Goal: Complete application form

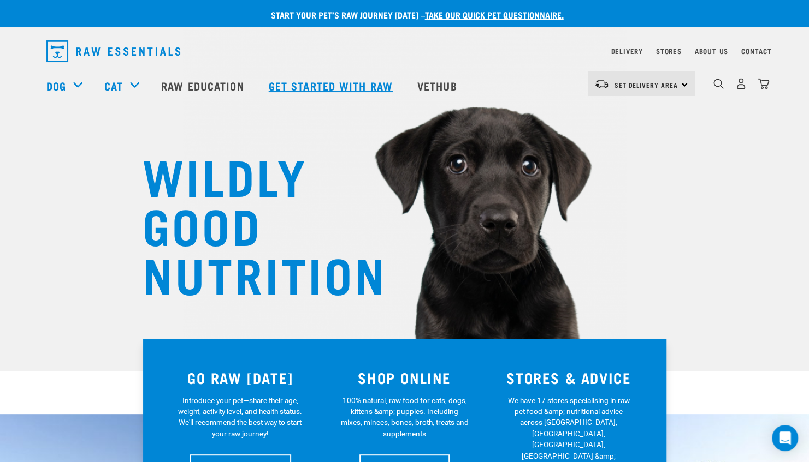
click at [299, 84] on link "Get started with Raw" at bounding box center [332, 86] width 148 height 44
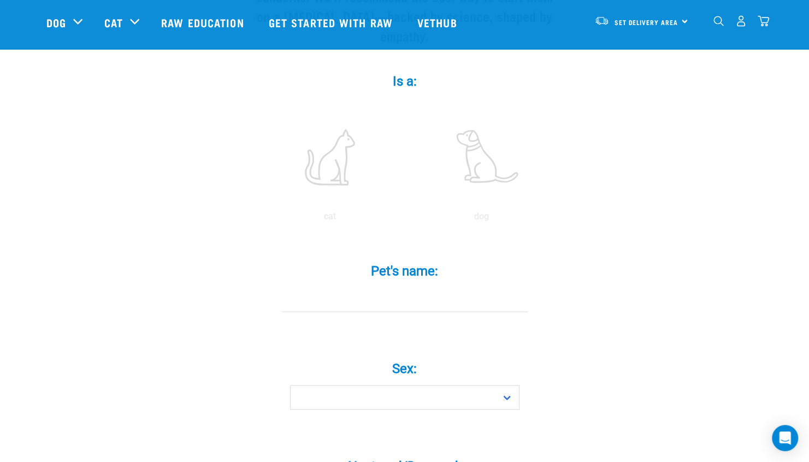
scroll to position [182, 0]
click at [488, 135] on label at bounding box center [481, 156] width 147 height 93
click at [406, 219] on input "radio" at bounding box center [406, 219] width 0 height 0
click at [312, 287] on input "Pet's name: *" at bounding box center [405, 299] width 246 height 25
type input "Rodney Osborne"
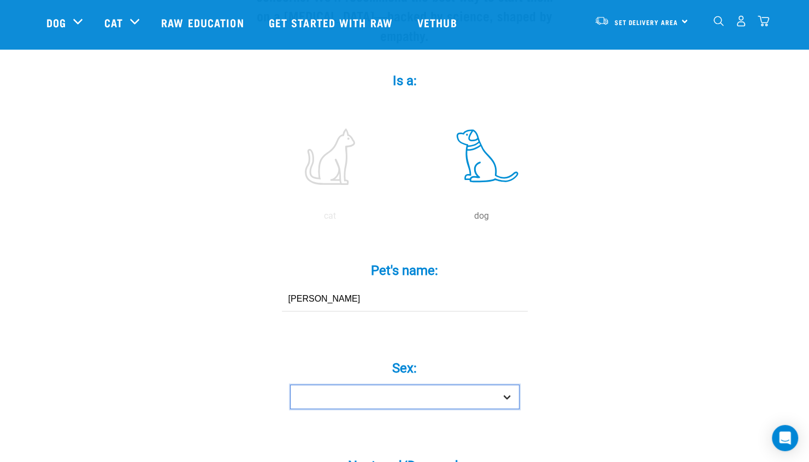
click at [510, 385] on select "Boy Girl" at bounding box center [404, 397] width 229 height 25
select select "boy"
click at [290, 385] on select "Boy Girl" at bounding box center [404, 397] width 229 height 25
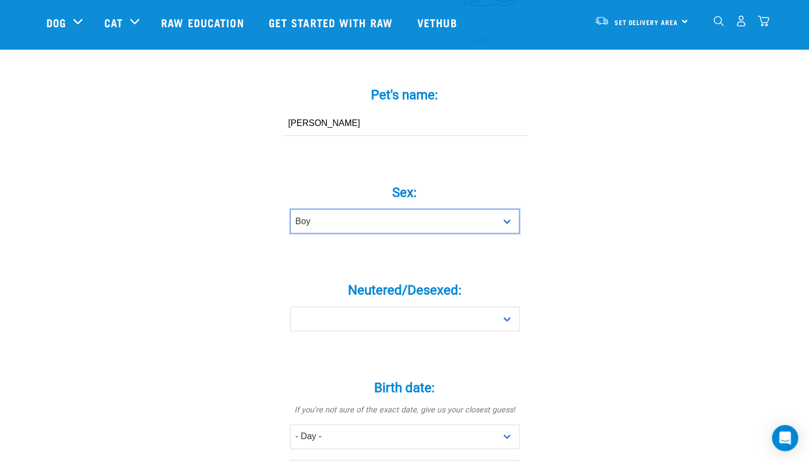
scroll to position [364, 0]
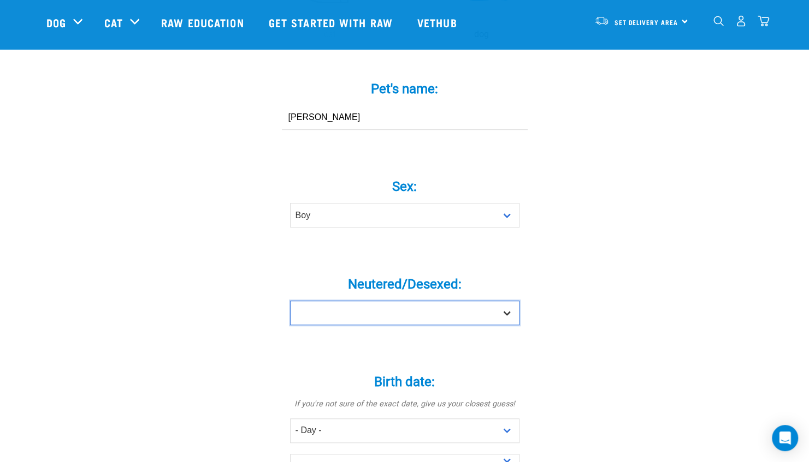
click at [503, 301] on select "Yes No" at bounding box center [404, 313] width 229 height 25
select select "yes"
click at [290, 301] on select "Yes No" at bounding box center [404, 313] width 229 height 25
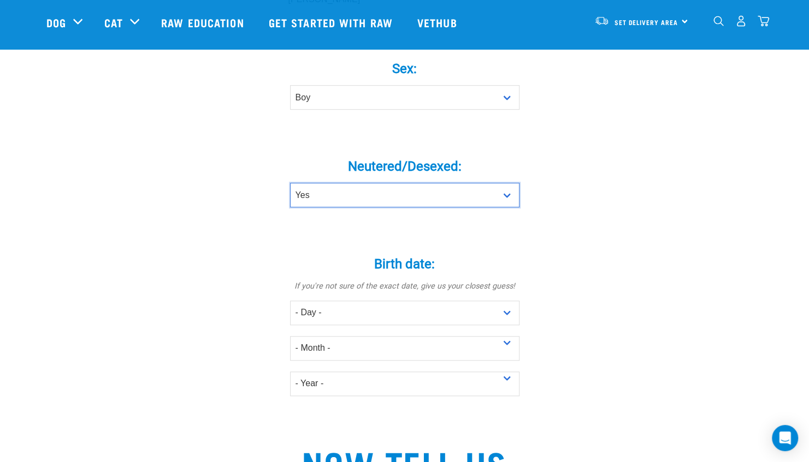
scroll to position [546, 0]
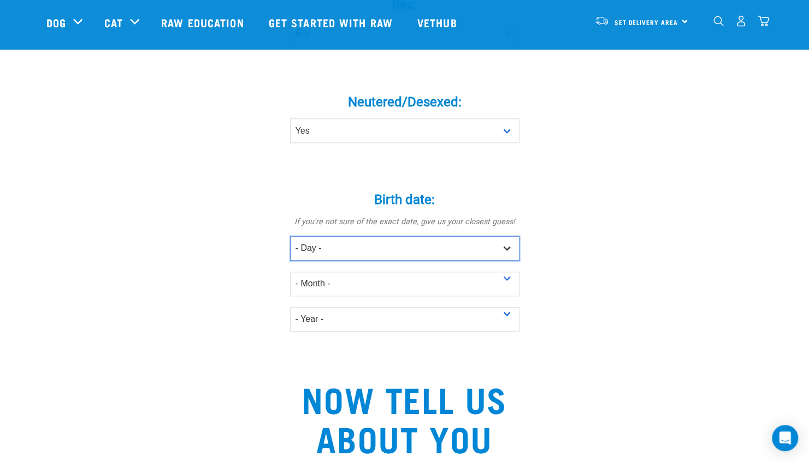
click at [508, 236] on select "- Day - 1 2 3 4 5 6 7 8 9 10 11 12 13 14 15 16 17 18 19 20 21 22 23 24 25 26 27" at bounding box center [404, 248] width 229 height 25
select select "12"
click at [290, 236] on select "- Day - 1 2 3 4 5 6 7 8 9 10 11 12 13 14 15 16 17 18 19 20 21 22 23 24 25 26 27" at bounding box center [404, 248] width 229 height 25
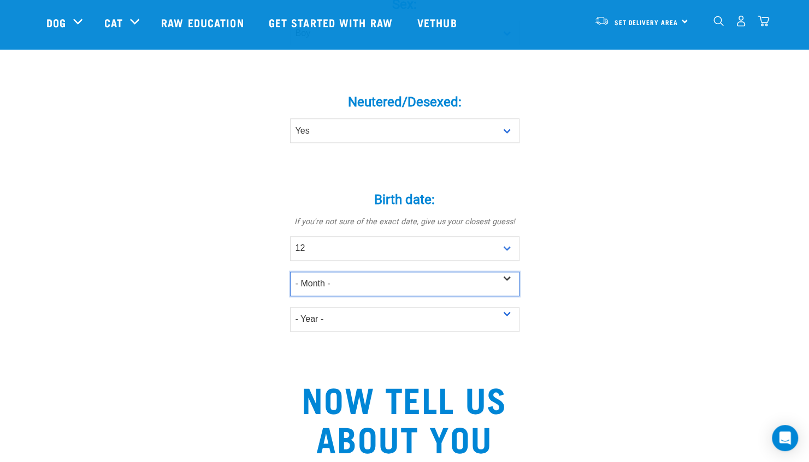
click at [510, 272] on select "- Month - January February March April May June July August September October N…" at bounding box center [404, 284] width 229 height 25
select select "January"
click at [290, 272] on select "- Month - January February March April May June July August September October N…" at bounding box center [404, 284] width 229 height 25
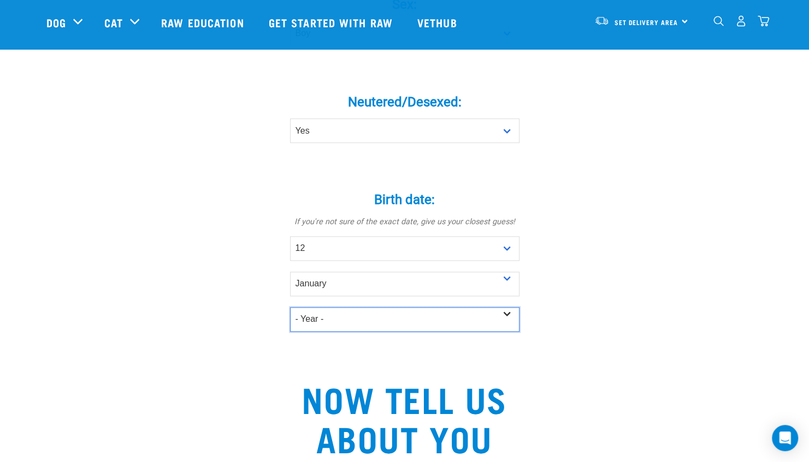
click at [509, 307] on select "- Year - 2025 2024 2023 2022 2021 2020 2019 2018 2017 2016 2015 2014 2013 2012" at bounding box center [404, 319] width 229 height 25
select select "2022"
click at [290, 307] on select "- Year - 2025 2024 2023 2022 2021 2020 2019 2018 2017 2016 2015 2014 2013 2012" at bounding box center [404, 319] width 229 height 25
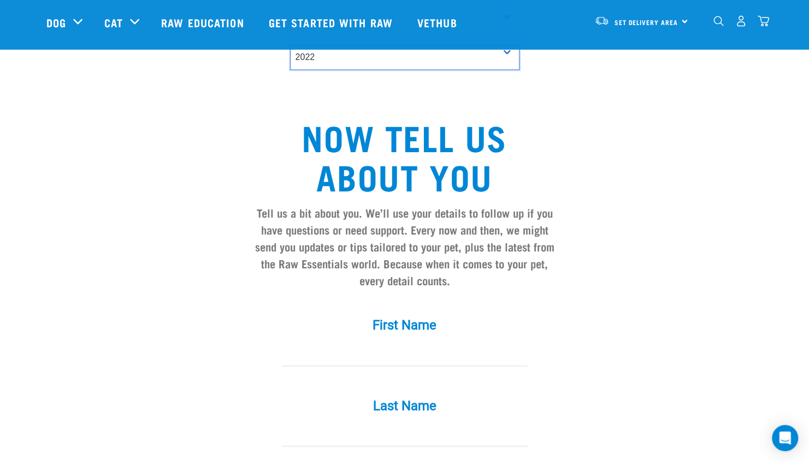
scroll to position [910, 0]
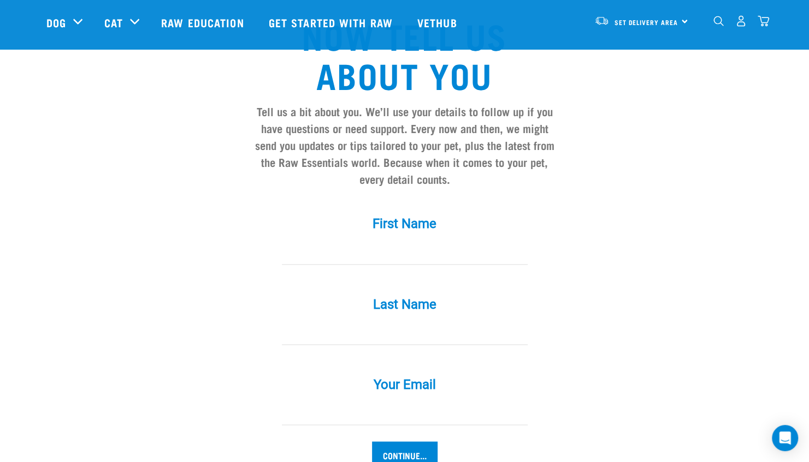
click at [316, 240] on input "First Name *" at bounding box center [405, 252] width 246 height 25
type input "Michelle Bloomfield"
type input "[EMAIL_ADDRESS][DOMAIN_NAME]"
click at [361, 240] on input "Michelle Bloomfield" at bounding box center [405, 252] width 246 height 25
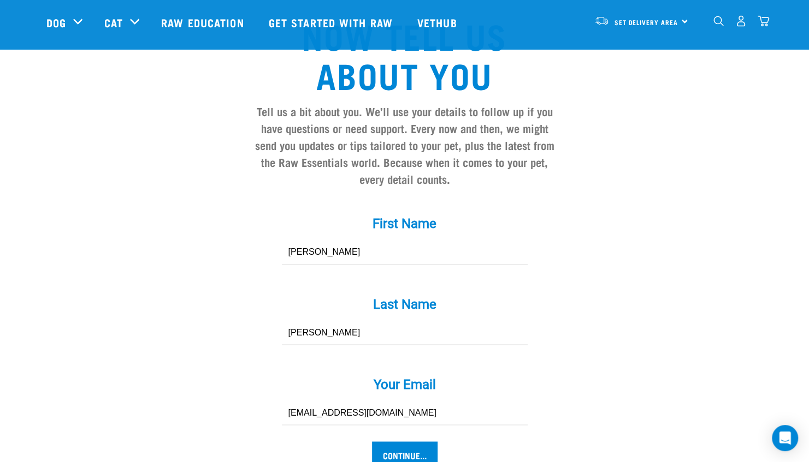
type input "Michelle"
click at [273, 281] on div "Last Name * Michelle Bloomfield" at bounding box center [405, 313] width 328 height 64
click at [320, 320] on input "Michelle Bloomfield" at bounding box center [405, 332] width 246 height 25
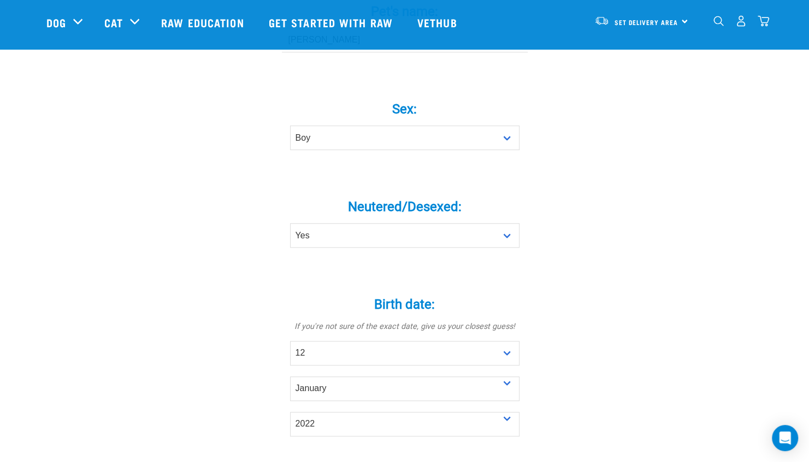
scroll to position [455, 0]
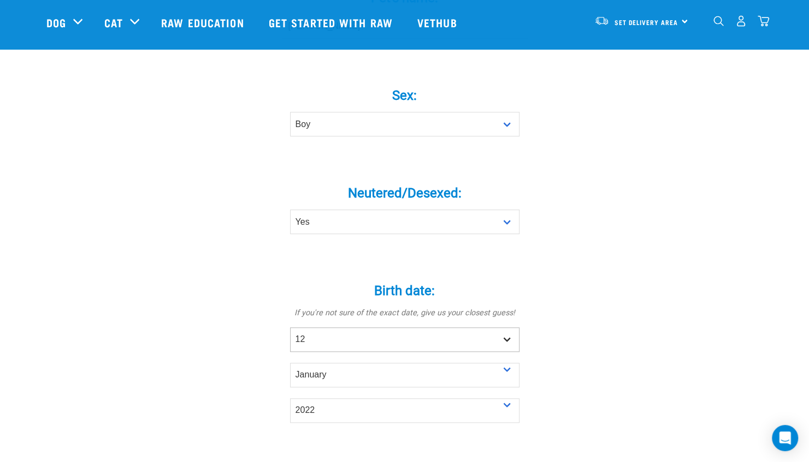
type input "Bloomfield"
click at [503, 328] on select "- Day - 1 2 3 4 5 6 7 8 9 10 11 12 13 14 15 16 17 18 19 20 21 22 23 24 25 26 27" at bounding box center [404, 340] width 229 height 25
select select "10"
click at [290, 328] on select "- Day - 1 2 3 4 5 6 7 8 9 10 11 12 13 14 15 16 17 18 19 20 21 22 23 24 25 26 27" at bounding box center [404, 340] width 229 height 25
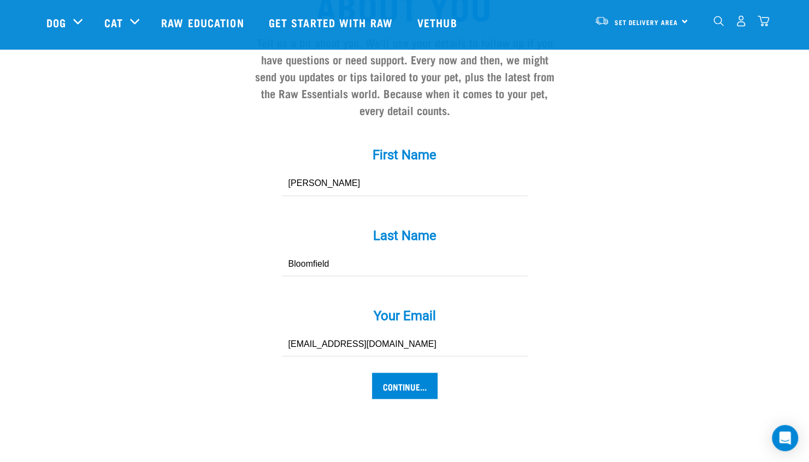
scroll to position [1001, 0]
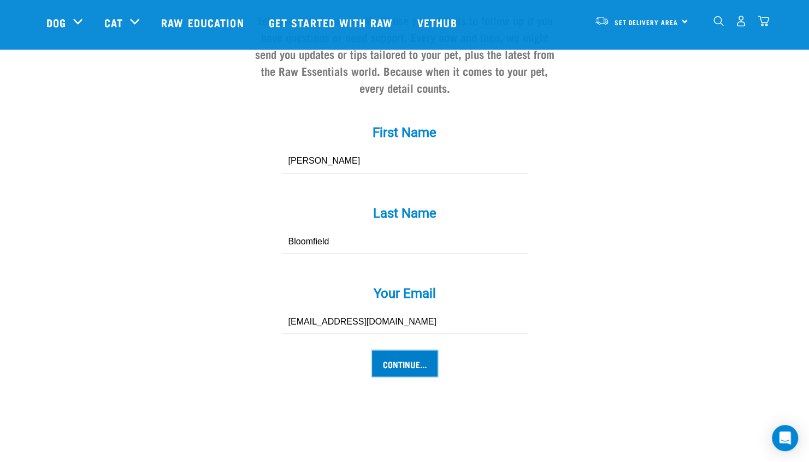
click at [402, 351] on input "Continue..." at bounding box center [405, 364] width 66 height 26
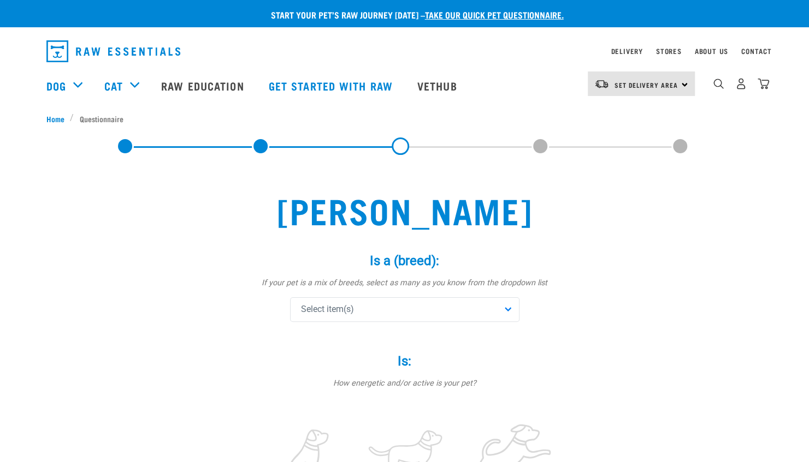
click at [507, 311] on div "Select item(s)" at bounding box center [404, 310] width 229 height 25
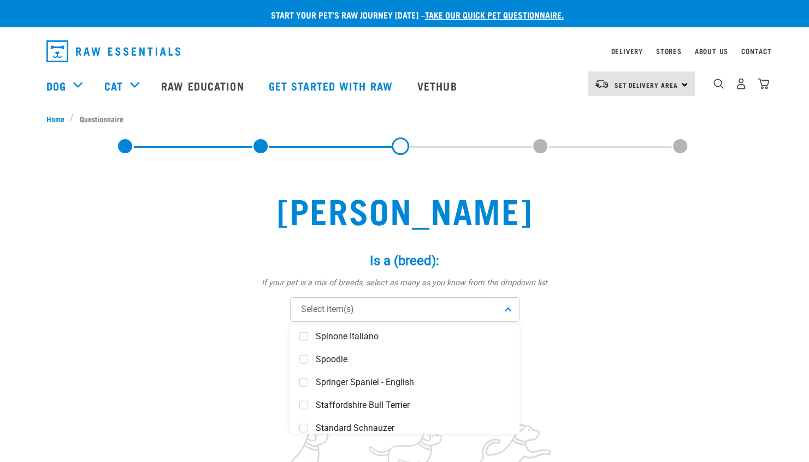
scroll to position [4095, 0]
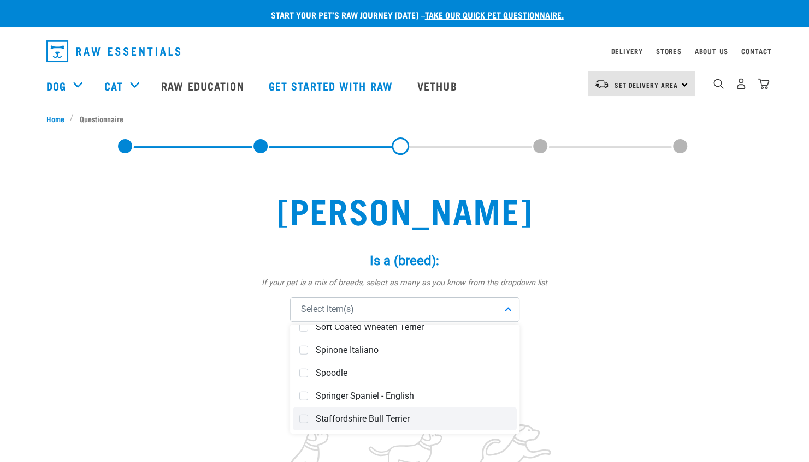
click at [360, 417] on span "Staffordshire Bull Terrier" at bounding box center [413, 419] width 194 height 11
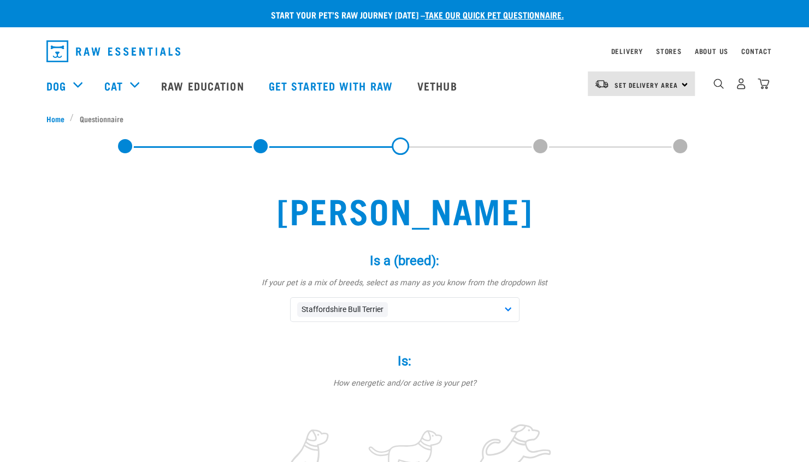
scroll to position [91, 0]
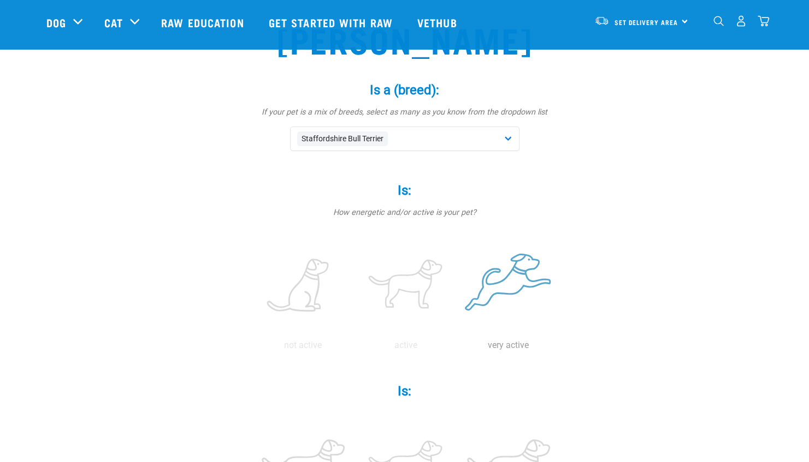
click at [514, 278] on label at bounding box center [508, 286] width 98 height 93
click at [457, 348] on input "radio" at bounding box center [457, 348] width 0 height 0
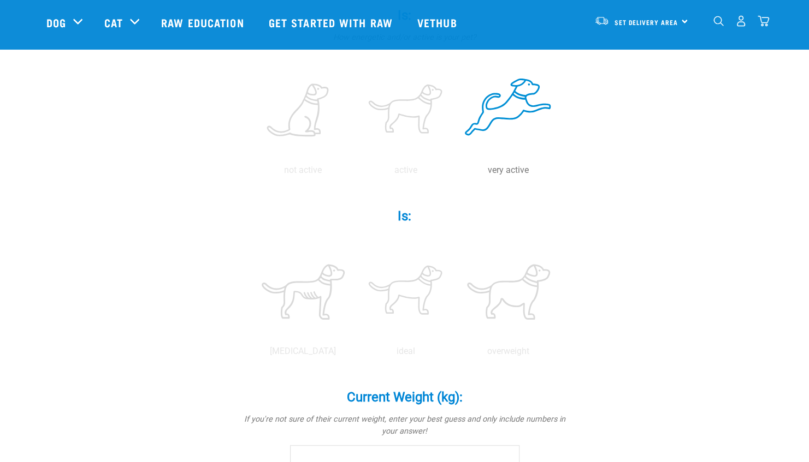
scroll to position [273, 0]
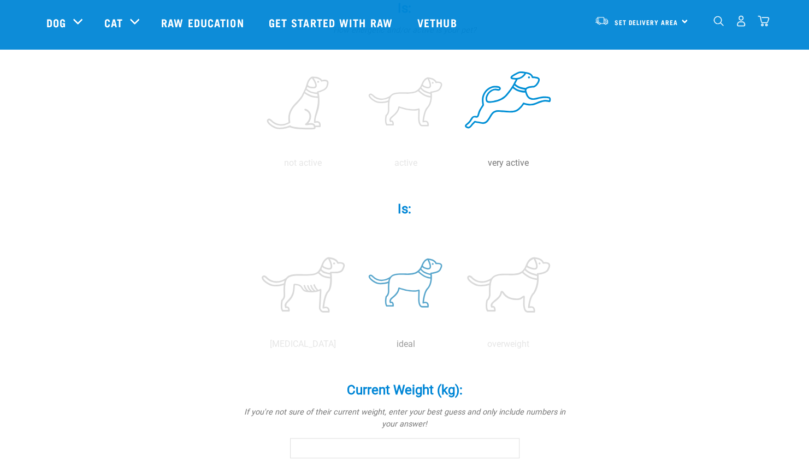
click at [401, 292] on label at bounding box center [406, 285] width 98 height 93
click at [354, 347] on input "radio" at bounding box center [354, 347] width 0 height 0
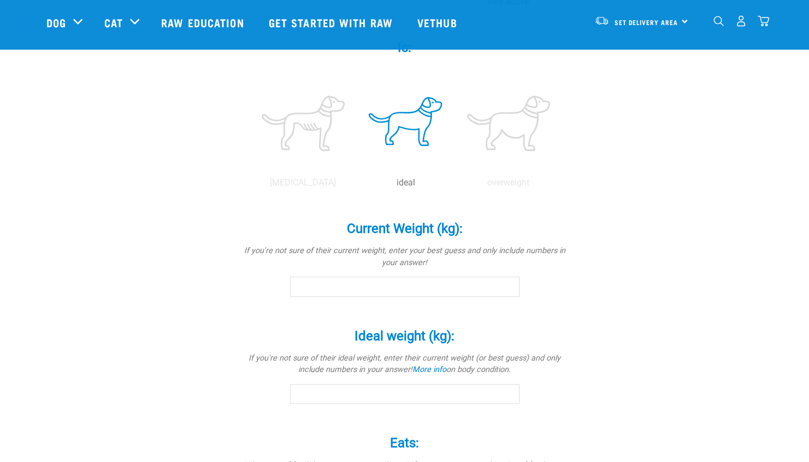
scroll to position [455, 0]
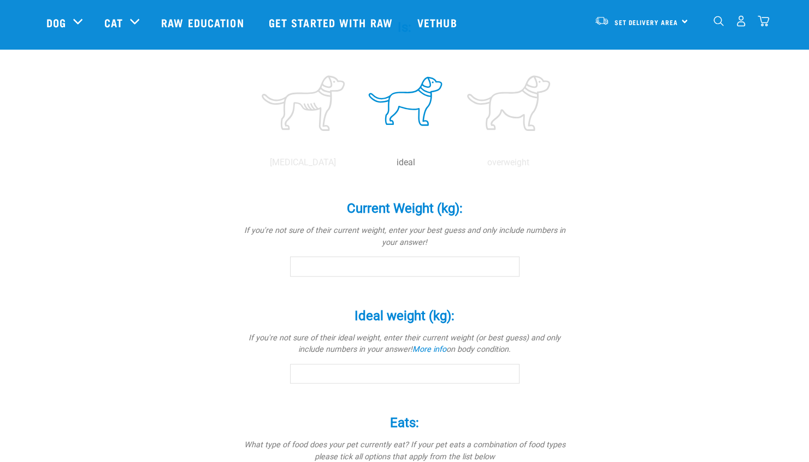
drag, startPoint x: 320, startPoint y: 266, endPoint x: 381, endPoint y: 264, distance: 60.7
click at [320, 266] on input "Current Weight (kg): *" at bounding box center [404, 267] width 229 height 20
click at [506, 267] on input "-0.1" at bounding box center [404, 267] width 229 height 20
click at [507, 262] on input "0" at bounding box center [404, 267] width 229 height 20
click at [507, 262] on input "0.1" at bounding box center [404, 267] width 229 height 20
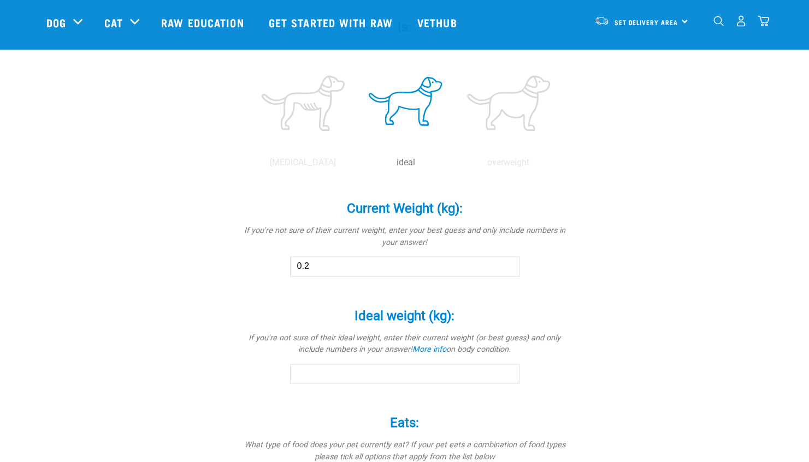
click at [507, 262] on input "0.2" at bounding box center [404, 267] width 229 height 20
click at [507, 262] on input "0.3" at bounding box center [404, 267] width 229 height 20
click at [507, 262] on input "0.4" at bounding box center [404, 267] width 229 height 20
click at [507, 262] on input "0.5" at bounding box center [404, 267] width 229 height 20
click at [507, 262] on input "0.6" at bounding box center [404, 267] width 229 height 20
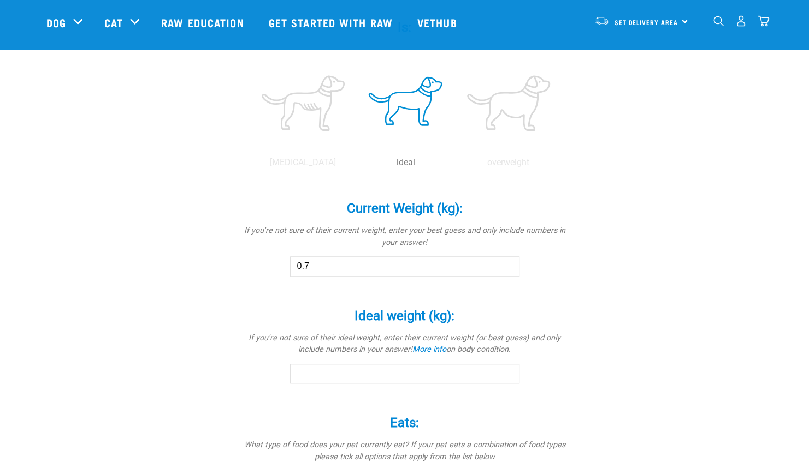
click at [507, 262] on input "0.7" at bounding box center [404, 267] width 229 height 20
click at [507, 262] on input "0.8" at bounding box center [404, 267] width 229 height 20
click at [507, 262] on input "0.9" at bounding box center [404, 267] width 229 height 20
click at [507, 262] on input "1" at bounding box center [404, 267] width 229 height 20
click at [507, 262] on input "1.1" at bounding box center [404, 267] width 229 height 20
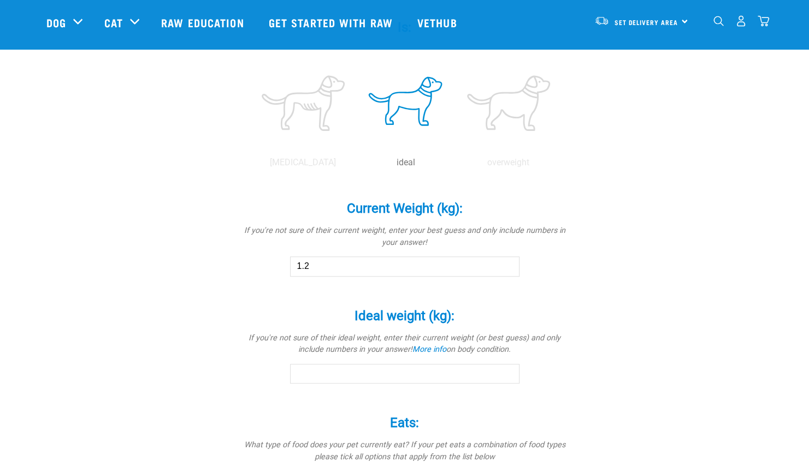
click at [507, 262] on input "1.2" at bounding box center [404, 267] width 229 height 20
click at [507, 262] on input "1.3" at bounding box center [404, 267] width 229 height 20
click at [507, 262] on input "1.4" at bounding box center [404, 267] width 229 height 20
click at [507, 262] on input "1.5" at bounding box center [404, 267] width 229 height 20
click at [507, 262] on input "15.7" at bounding box center [404, 267] width 229 height 20
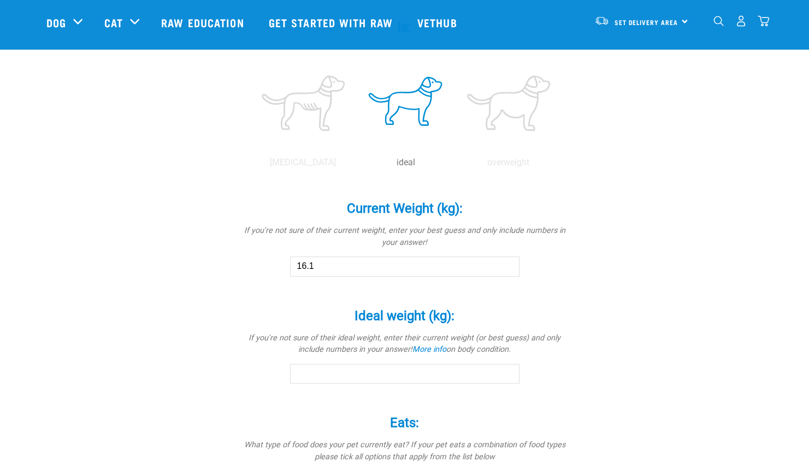
click at [507, 262] on input "16.1" at bounding box center [404, 267] width 229 height 20
click at [507, 262] on input "16.4" at bounding box center [404, 267] width 229 height 20
click at [507, 262] on input "16.5" at bounding box center [404, 267] width 229 height 20
click at [507, 262] on input "16.6" at bounding box center [404, 267] width 229 height 20
click at [507, 262] on input "16.7" at bounding box center [404, 267] width 229 height 20
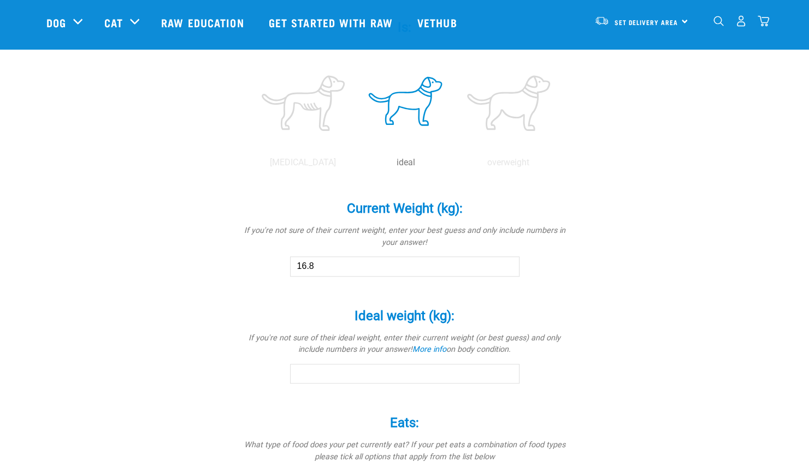
click at [507, 262] on input "16.8" at bounding box center [404, 267] width 229 height 20
click at [507, 262] on input "16.9" at bounding box center [404, 267] width 229 height 20
click at [508, 262] on input "17" at bounding box center [404, 267] width 229 height 20
click at [508, 262] on input "17.1" at bounding box center [404, 267] width 229 height 20
click at [508, 262] on input "17.2" at bounding box center [404, 267] width 229 height 20
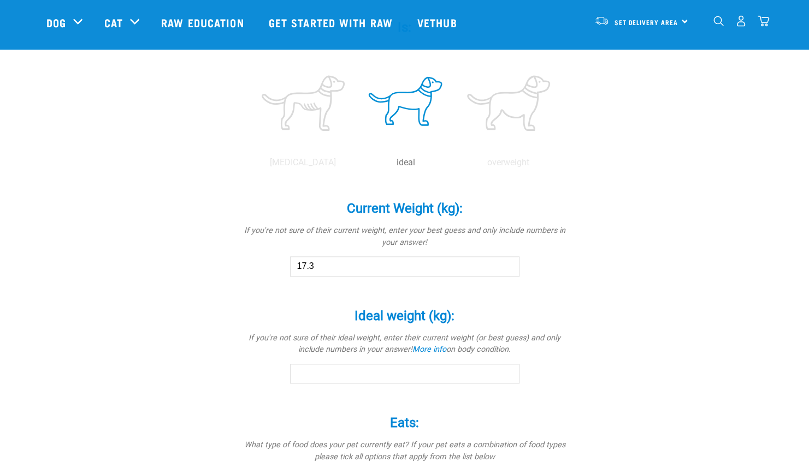
click at [508, 262] on input "17.3" at bounding box center [404, 267] width 229 height 20
click at [508, 262] on input "17.4" at bounding box center [404, 267] width 229 height 20
click at [508, 262] on input "17.5" at bounding box center [404, 267] width 229 height 20
click at [508, 262] on input "17.6" at bounding box center [404, 267] width 229 height 20
click at [508, 262] on input "17.7" at bounding box center [404, 267] width 229 height 20
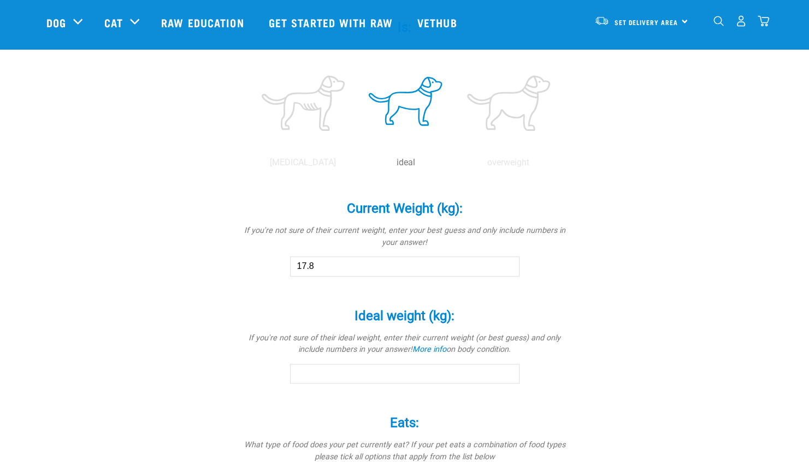
click at [508, 262] on input "17.8" at bounding box center [404, 267] width 229 height 20
click at [508, 262] on input "17.9" at bounding box center [404, 267] width 229 height 20
click at [508, 262] on input "18" at bounding box center [404, 267] width 229 height 20
click at [508, 262] on input "18.1" at bounding box center [404, 267] width 229 height 20
click at [508, 262] on input "18.2" at bounding box center [404, 267] width 229 height 20
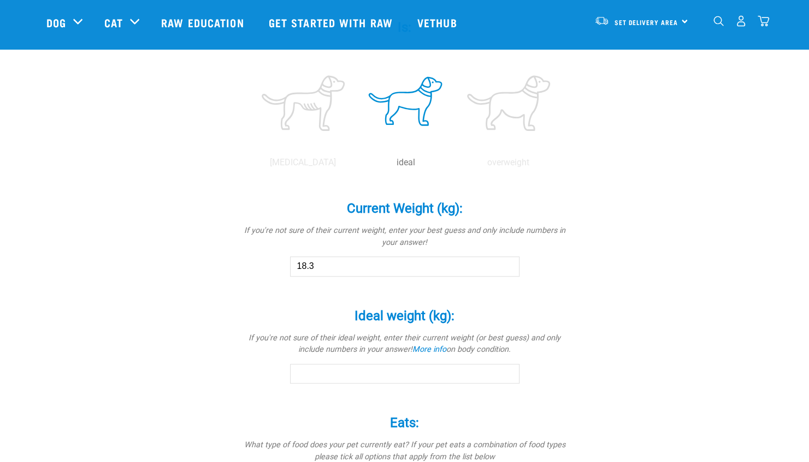
click at [508, 262] on input "18.3" at bounding box center [404, 267] width 229 height 20
click at [508, 262] on input "18.4" at bounding box center [404, 267] width 229 height 20
click at [508, 262] on input "18.5" at bounding box center [404, 267] width 229 height 20
click at [508, 262] on input "18.6" at bounding box center [404, 267] width 229 height 20
click at [508, 262] on input "18.7" at bounding box center [404, 267] width 229 height 20
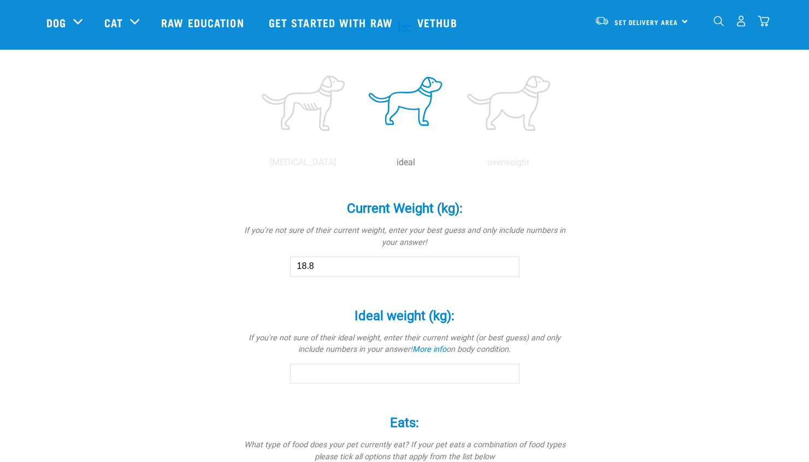
click at [508, 262] on input "18.8" at bounding box center [404, 267] width 229 height 20
click at [508, 262] on input "18.9" at bounding box center [404, 267] width 229 height 20
click at [508, 262] on input "19" at bounding box center [404, 267] width 229 height 20
click at [508, 262] on input "19.1" at bounding box center [404, 267] width 229 height 20
click at [508, 262] on input "19.2" at bounding box center [404, 267] width 229 height 20
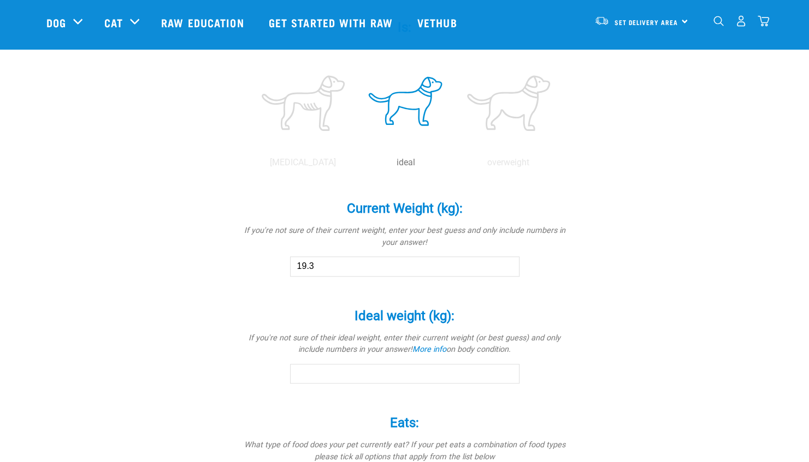
click at [508, 262] on input "19.3" at bounding box center [404, 267] width 229 height 20
click at [508, 262] on input "19.4" at bounding box center [404, 267] width 229 height 20
click at [508, 262] on input "19.5" at bounding box center [404, 267] width 229 height 20
click at [508, 262] on input "19.6" at bounding box center [404, 267] width 229 height 20
click at [508, 262] on input "19.7" at bounding box center [404, 267] width 229 height 20
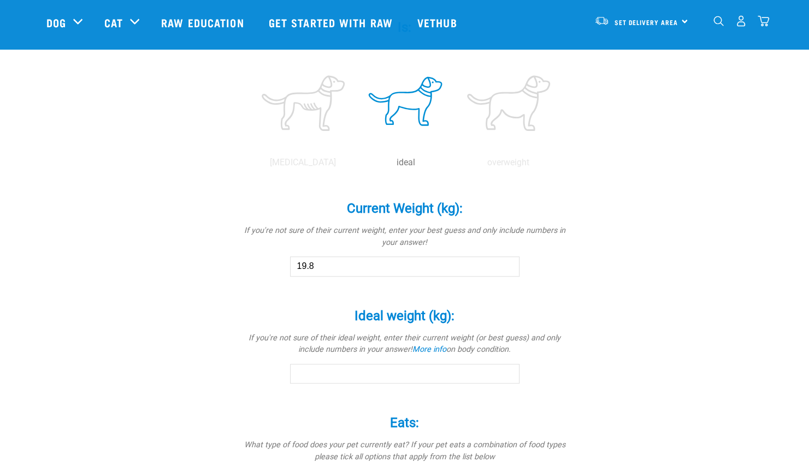
type input "19.8"
click at [508, 262] on input "19.8" at bounding box center [404, 267] width 229 height 20
click at [596, 287] on div "Rodney Osborne Is a (breed): * If your pet is a mix of breeds, select as many a…" at bounding box center [404, 137] width 716 height 1008
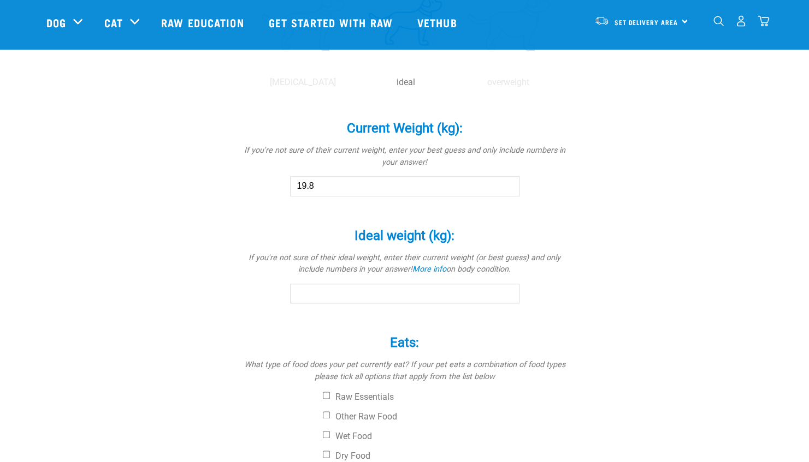
scroll to position [546, 0]
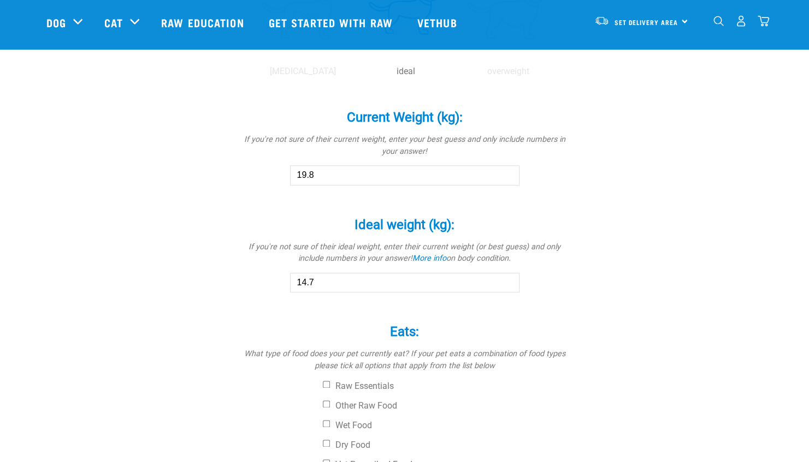
click at [507, 278] on input "14.7" at bounding box center [404, 283] width 229 height 20
click at [507, 278] on input "14.8" at bounding box center [404, 283] width 229 height 20
click at [507, 278] on input "14.9" at bounding box center [404, 283] width 229 height 20
click at [507, 278] on input "15" at bounding box center [404, 283] width 229 height 20
click at [507, 278] on input "15.1" at bounding box center [404, 283] width 229 height 20
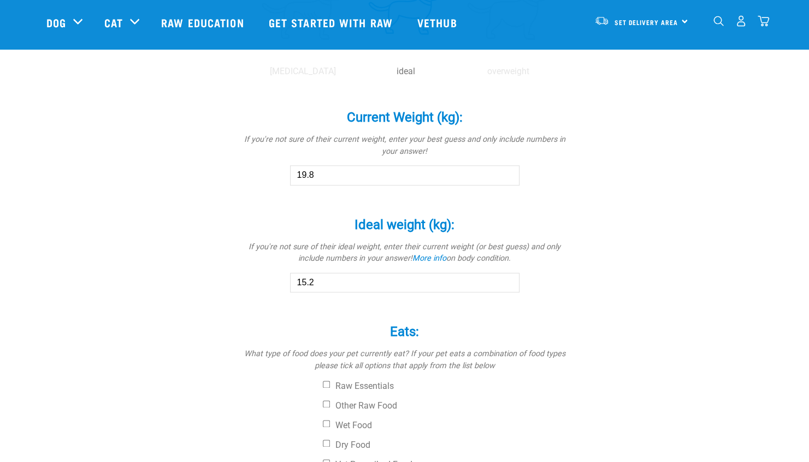
click at [507, 278] on input "15.2" at bounding box center [404, 283] width 229 height 20
click at [507, 278] on input "15.3" at bounding box center [404, 283] width 229 height 20
click at [507, 278] on input "15.4" at bounding box center [404, 283] width 229 height 20
click at [507, 278] on input "15.5" at bounding box center [404, 283] width 229 height 20
click at [507, 278] on input "15.6" at bounding box center [404, 283] width 229 height 20
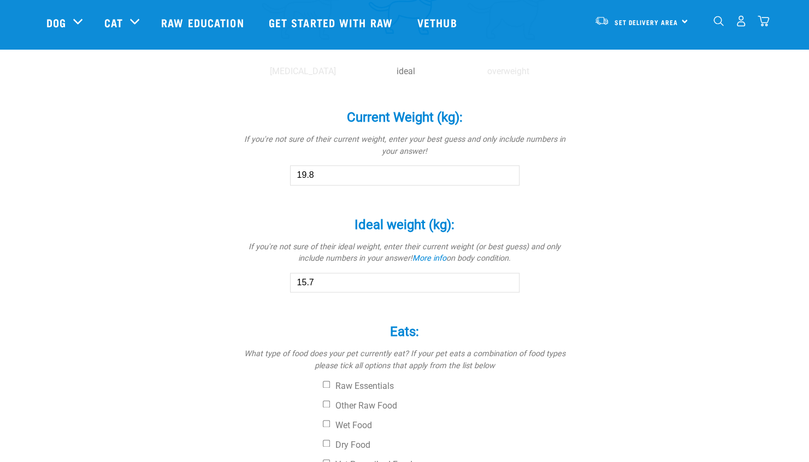
click at [507, 278] on input "15.7" at bounding box center [404, 283] width 229 height 20
click at [507, 278] on input "18.4" at bounding box center [404, 283] width 229 height 20
type input "19.8"
click at [507, 278] on input "19.8" at bounding box center [404, 283] width 229 height 20
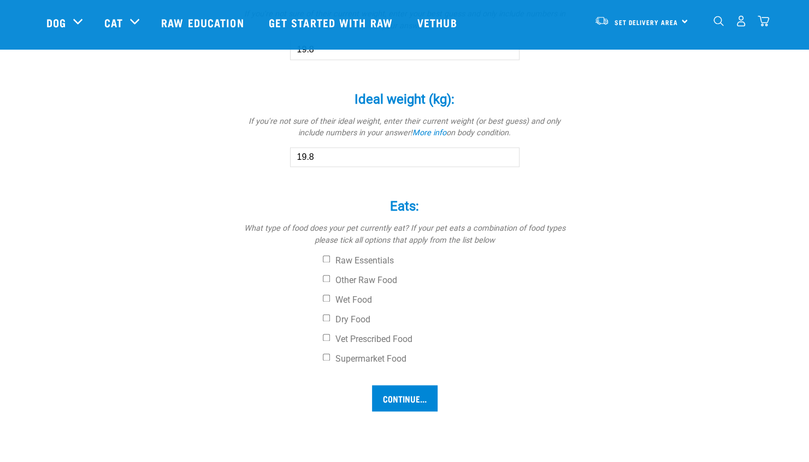
scroll to position [728, 0]
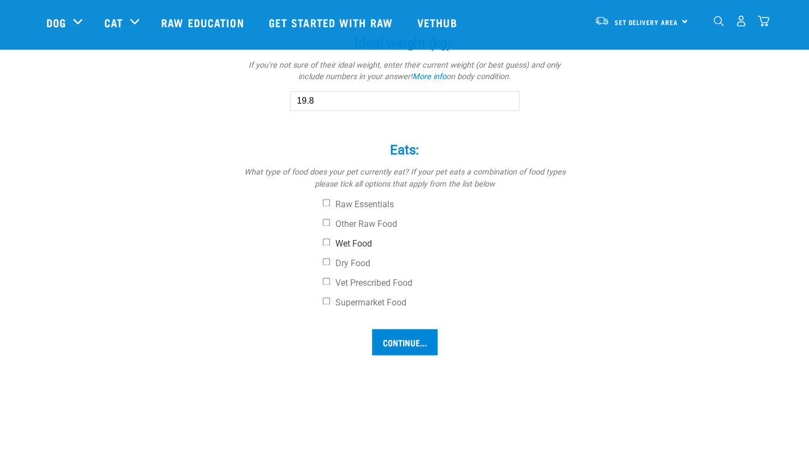
click at [328, 241] on input "Wet Food" at bounding box center [326, 242] width 7 height 7
checkbox input "true"
click at [325, 260] on input "Dry Food" at bounding box center [326, 261] width 7 height 7
checkbox input "true"
click at [326, 219] on input "Other Raw Food" at bounding box center [326, 222] width 7 height 7
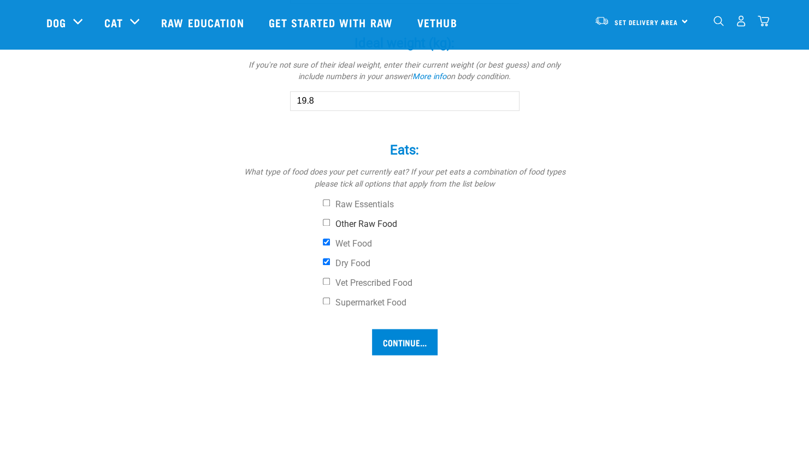
checkbox input "true"
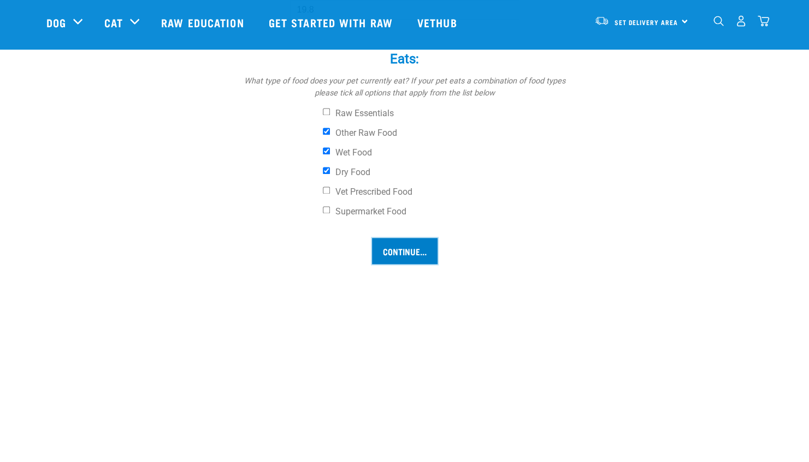
click at [403, 247] on input "Continue..." at bounding box center [405, 251] width 66 height 26
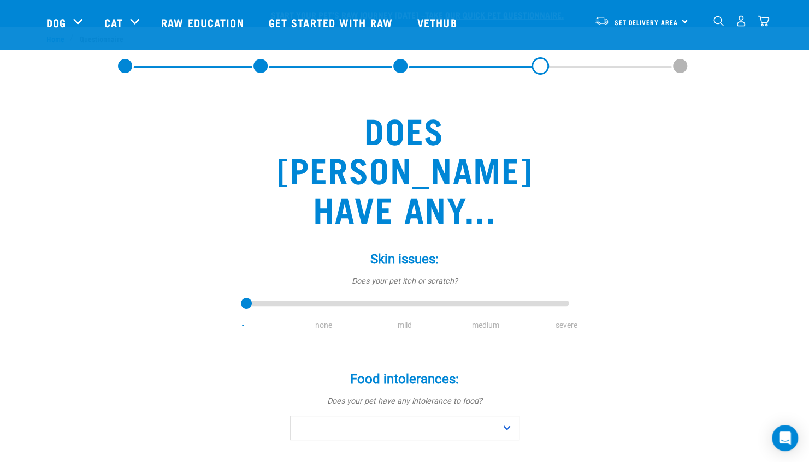
scroll to position [91, 0]
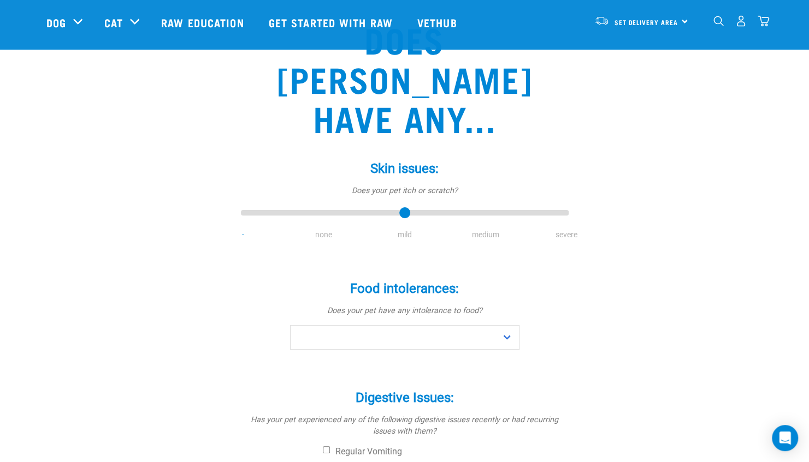
type input "2"
click at [403, 213] on input "range" at bounding box center [405, 213] width 328 height 15
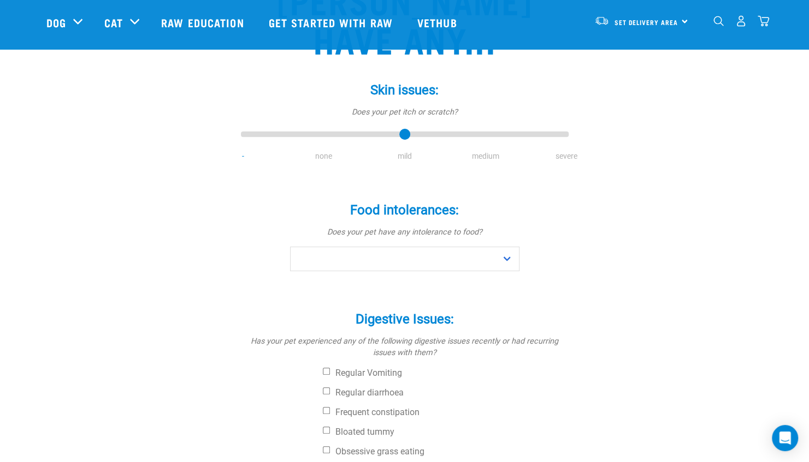
scroll to position [182, 0]
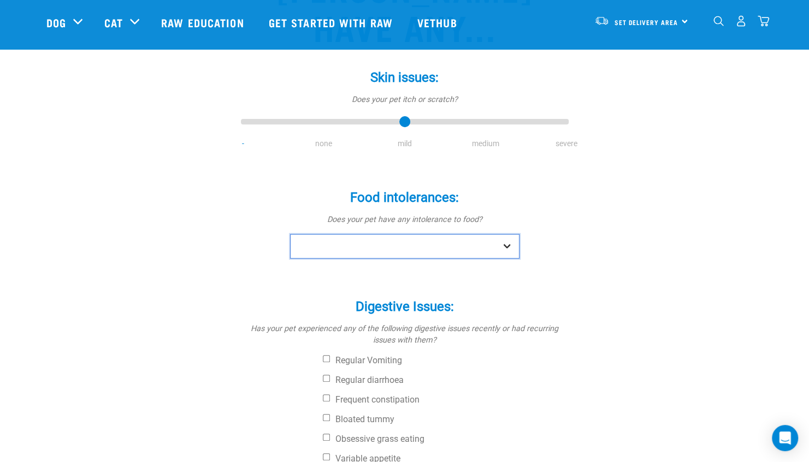
click at [504, 248] on select "No Yes" at bounding box center [404, 246] width 229 height 25
select select "no"
click at [290, 234] on select "No Yes" at bounding box center [404, 246] width 229 height 25
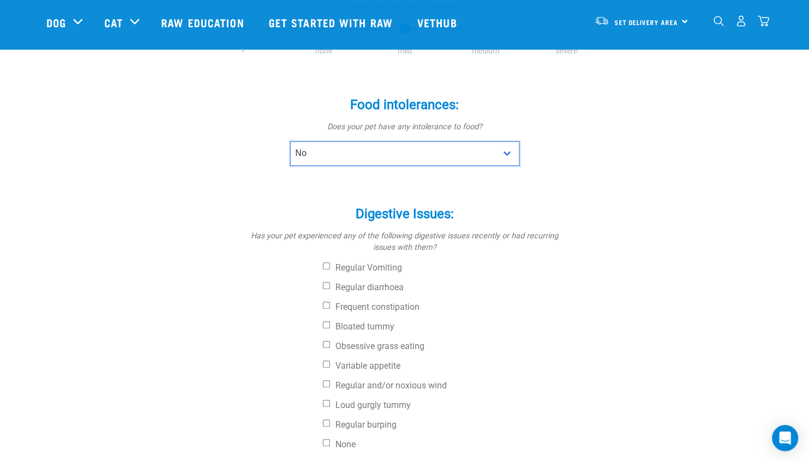
scroll to position [364, 0]
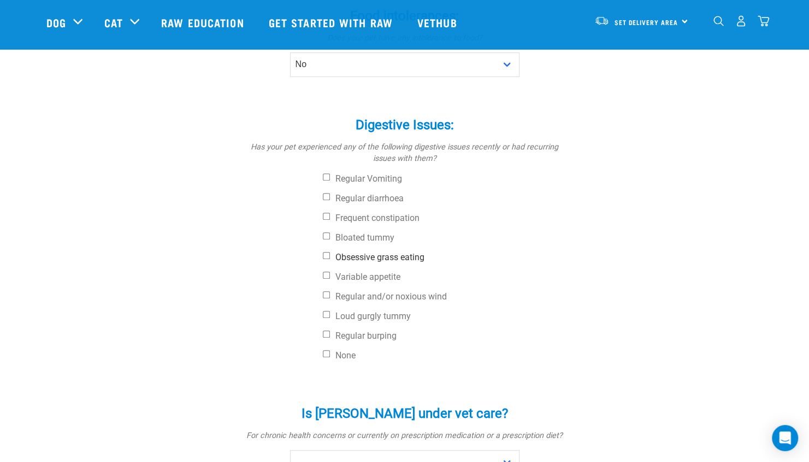
click at [329, 255] on label "Obsessive grass eating" at bounding box center [446, 257] width 246 height 11
click at [329, 255] on input "Obsessive grass eating" at bounding box center [326, 255] width 7 height 7
checkbox input "true"
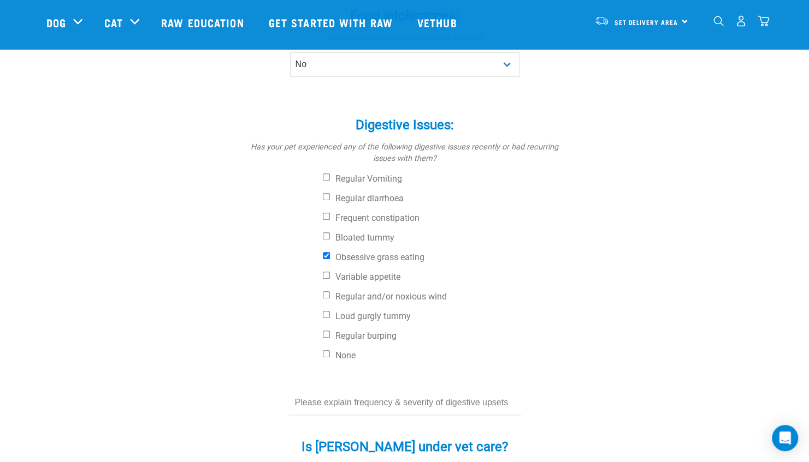
scroll to position [455, 0]
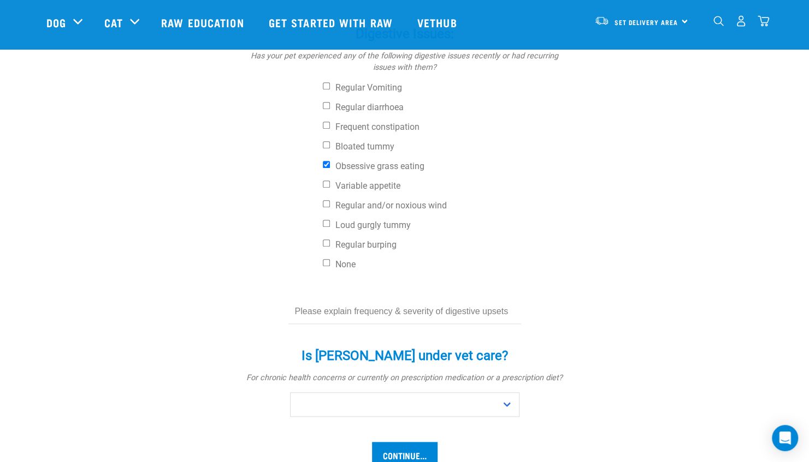
click at [310, 329] on form "Skin issues: * Does your pet itch or scratch? - none mild medium severe Food in…" at bounding box center [405, 125] width 310 height 687
drag, startPoint x: 510, startPoint y: 329, endPoint x: 500, endPoint y: 329, distance: 9.8
click at [509, 329] on form "Skin issues: * Does your pet itch or scratch? - none mild medium severe Food in…" at bounding box center [405, 125] width 310 height 687
click at [307, 329] on form "Skin issues: * Does your pet itch or scratch? - none mild medium severe Food in…" at bounding box center [405, 125] width 310 height 687
click at [426, 318] on input "text" at bounding box center [404, 312] width 233 height 25
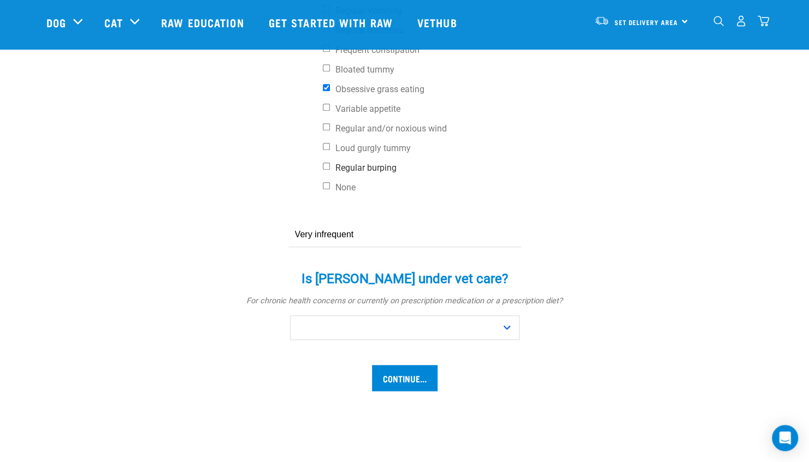
scroll to position [546, 0]
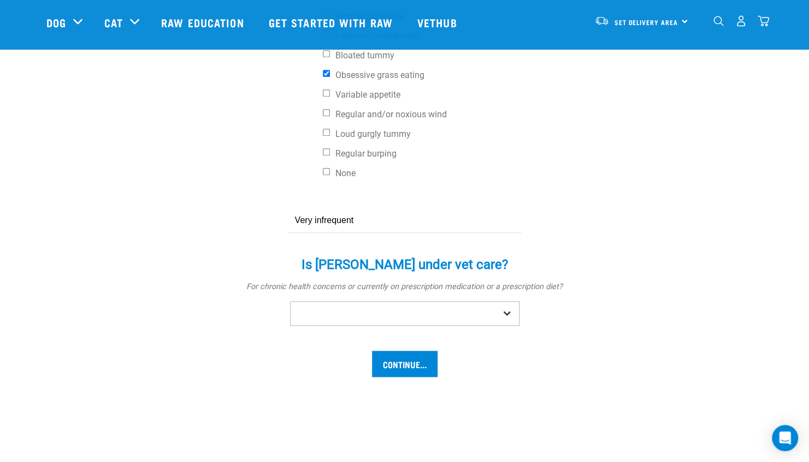
type input "Very infrequent"
click at [503, 315] on select "No Yes" at bounding box center [404, 313] width 229 height 25
select select "no"
click at [290, 301] on select "No Yes" at bounding box center [404, 313] width 229 height 25
click at [403, 369] on input "Continue..." at bounding box center [405, 364] width 66 height 26
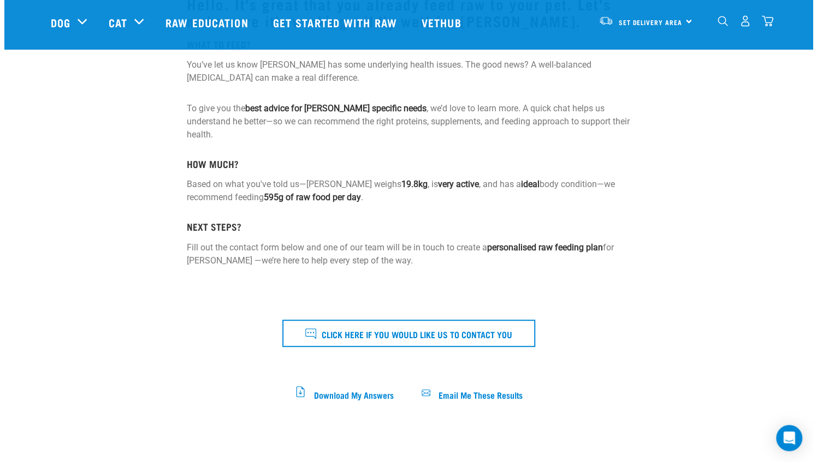
scroll to position [273, 0]
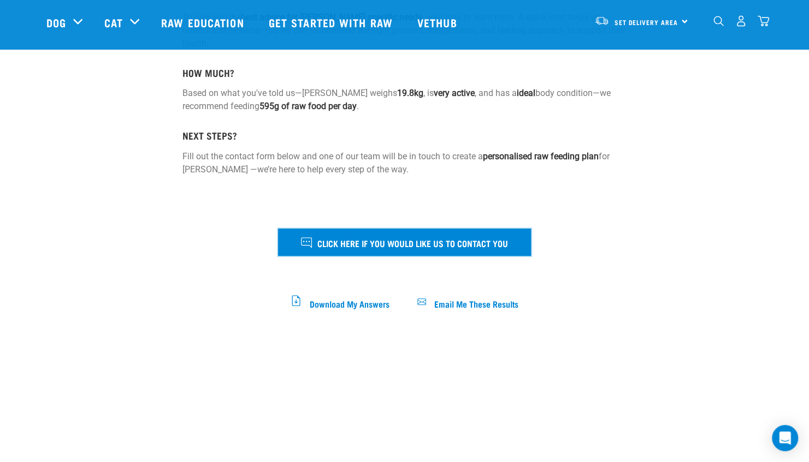
click at [363, 243] on span "Click here if you would like us to contact you" at bounding box center [412, 243] width 191 height 14
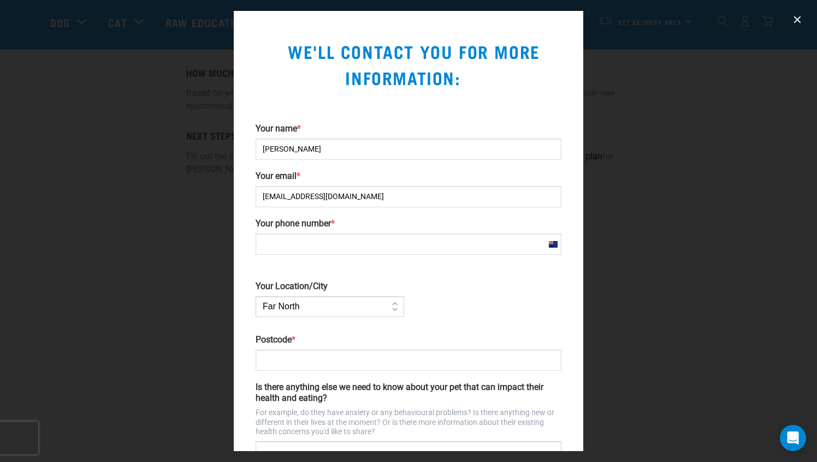
click at [279, 245] on input "Your phone number *" at bounding box center [409, 244] width 306 height 21
type input "0272721571"
click at [393, 310] on select "Far [GEOGRAPHIC_DATA] [GEOGRAPHIC_DATA] [GEOGRAPHIC_DATA] [GEOGRAPHIC_DATA] [GE…" at bounding box center [330, 306] width 148 height 21
select select "[GEOGRAPHIC_DATA]"
click at [256, 296] on select "Far [GEOGRAPHIC_DATA] [GEOGRAPHIC_DATA] [GEOGRAPHIC_DATA] [GEOGRAPHIC_DATA] [GE…" at bounding box center [330, 306] width 148 height 21
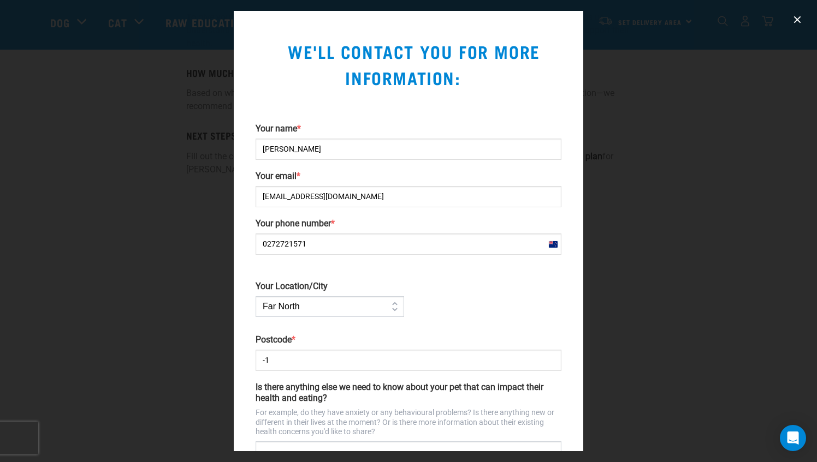
type input "-1"
click at [541, 362] on input "-1" at bounding box center [409, 360] width 306 height 21
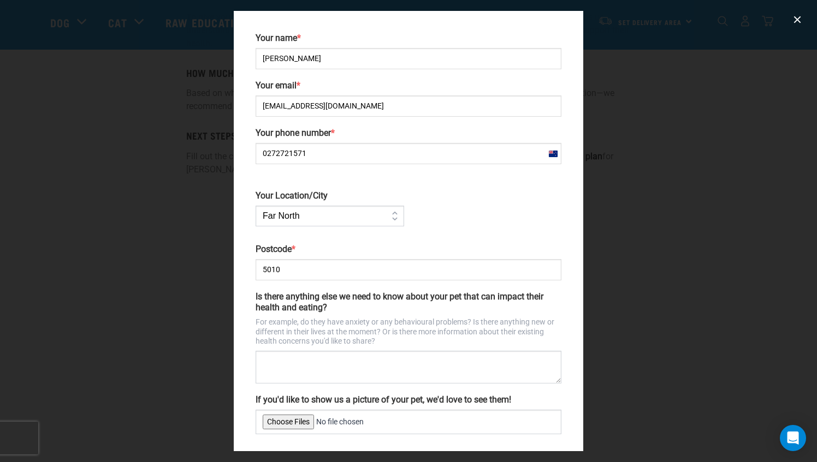
scroll to position [140, 0]
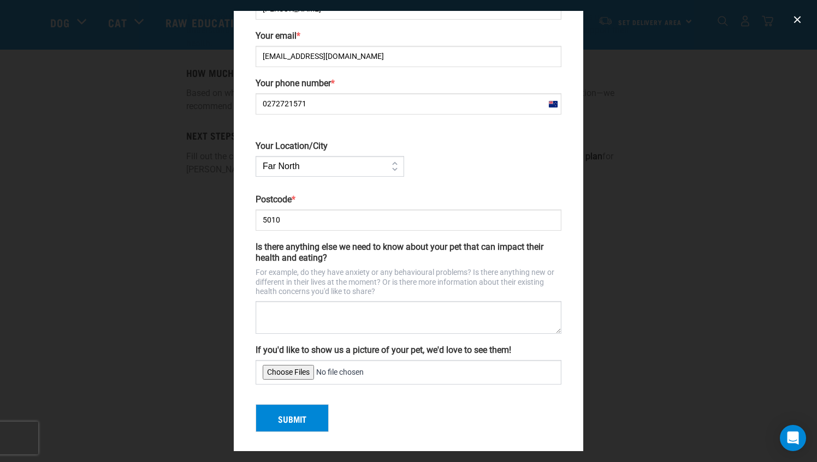
type input "5010"
click at [290, 367] on input "If you'd like to show us a picture of your pet, we'd love to see them!" at bounding box center [409, 372] width 306 height 25
click at [291, 366] on input "If you'd like to show us a picture of your pet, we'd love to see them!" at bounding box center [409, 372] width 306 height 25
click at [296, 370] on input "If you'd like to show us a picture of your pet, we'd love to see them!" at bounding box center [409, 372] width 306 height 25
type input "C:\fakepath\received_1064551197890640 (002).jpeg"
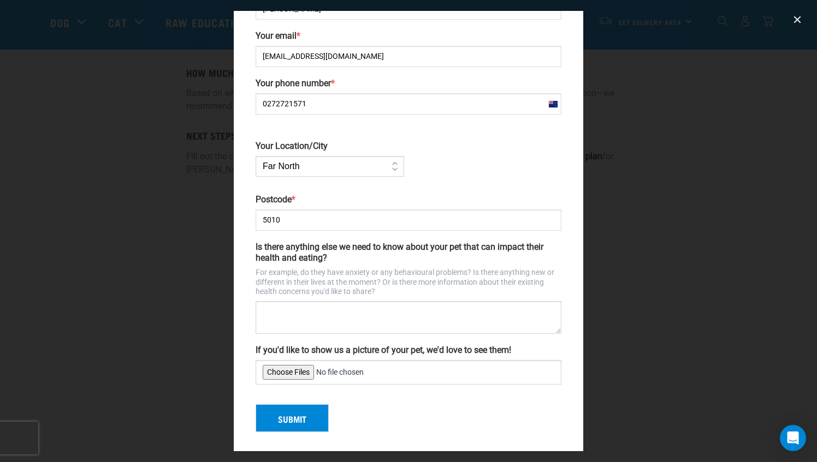
click at [372, 411] on div "Submit" at bounding box center [408, 414] width 314 height 37
click at [300, 419] on button "Submit" at bounding box center [292, 419] width 73 height 28
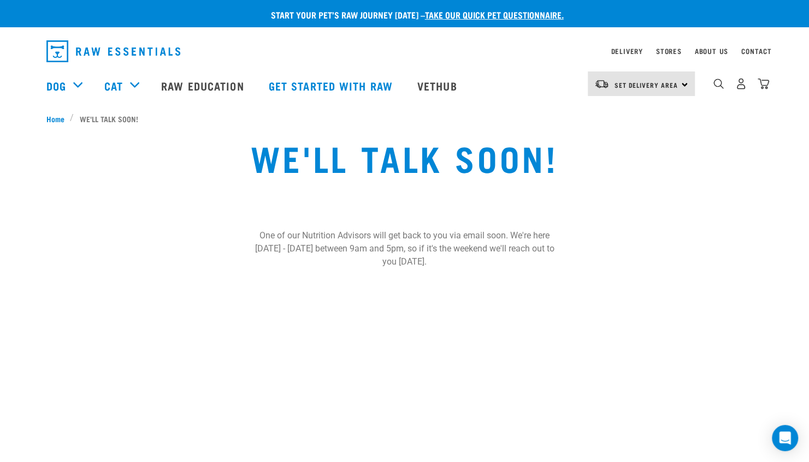
click at [177, 212] on div "One of our Nutrition Advisors will get back to you via email soon. We're here […" at bounding box center [404, 244] width 809 height 74
